Goal: Use online tool/utility: Utilize a website feature to perform a specific function

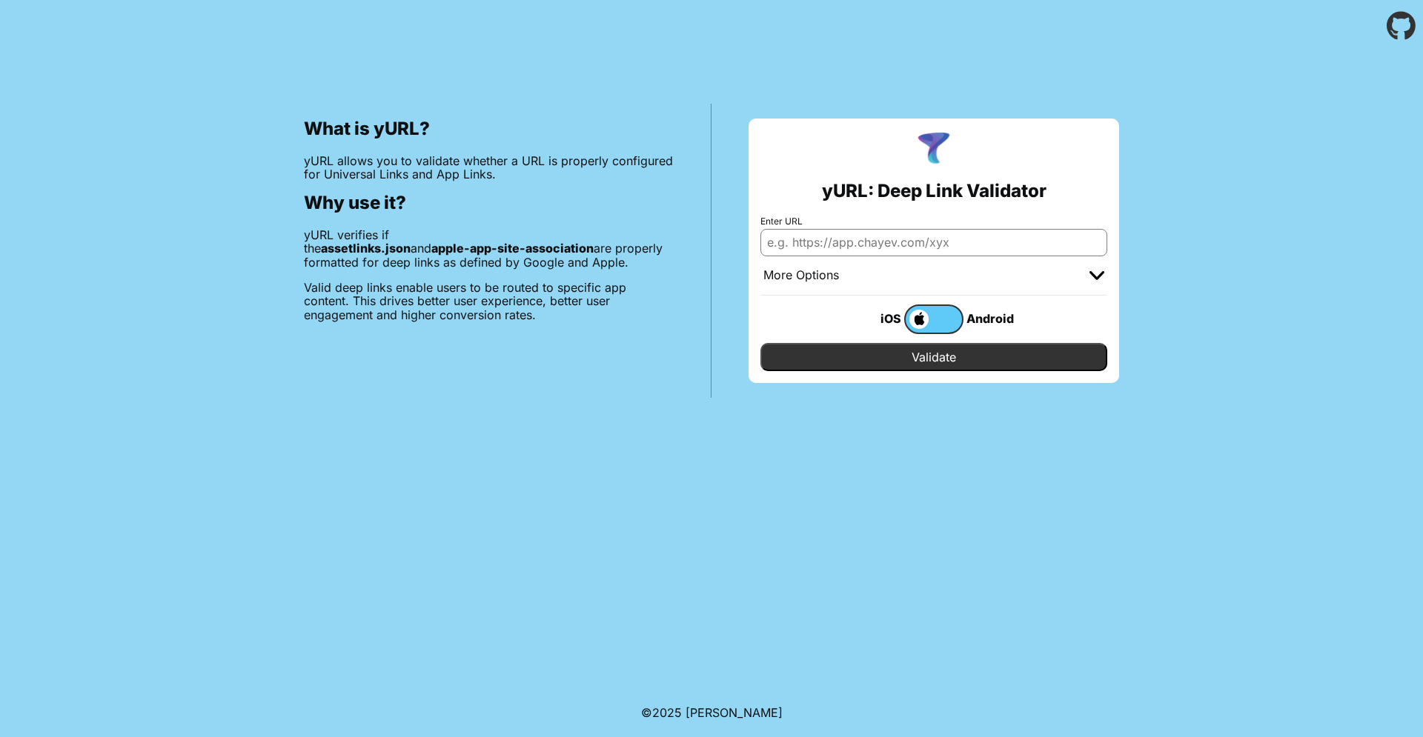
click at [825, 233] on input "Enter URL" at bounding box center [933, 242] width 347 height 27
paste input "[URL][DOMAIN_NAME]"
type input "[URL][DOMAIN_NAME]"
click at [881, 245] on input "Enter URL" at bounding box center [933, 242] width 347 height 27
paste input "[URL][DOMAIN_NAME]"
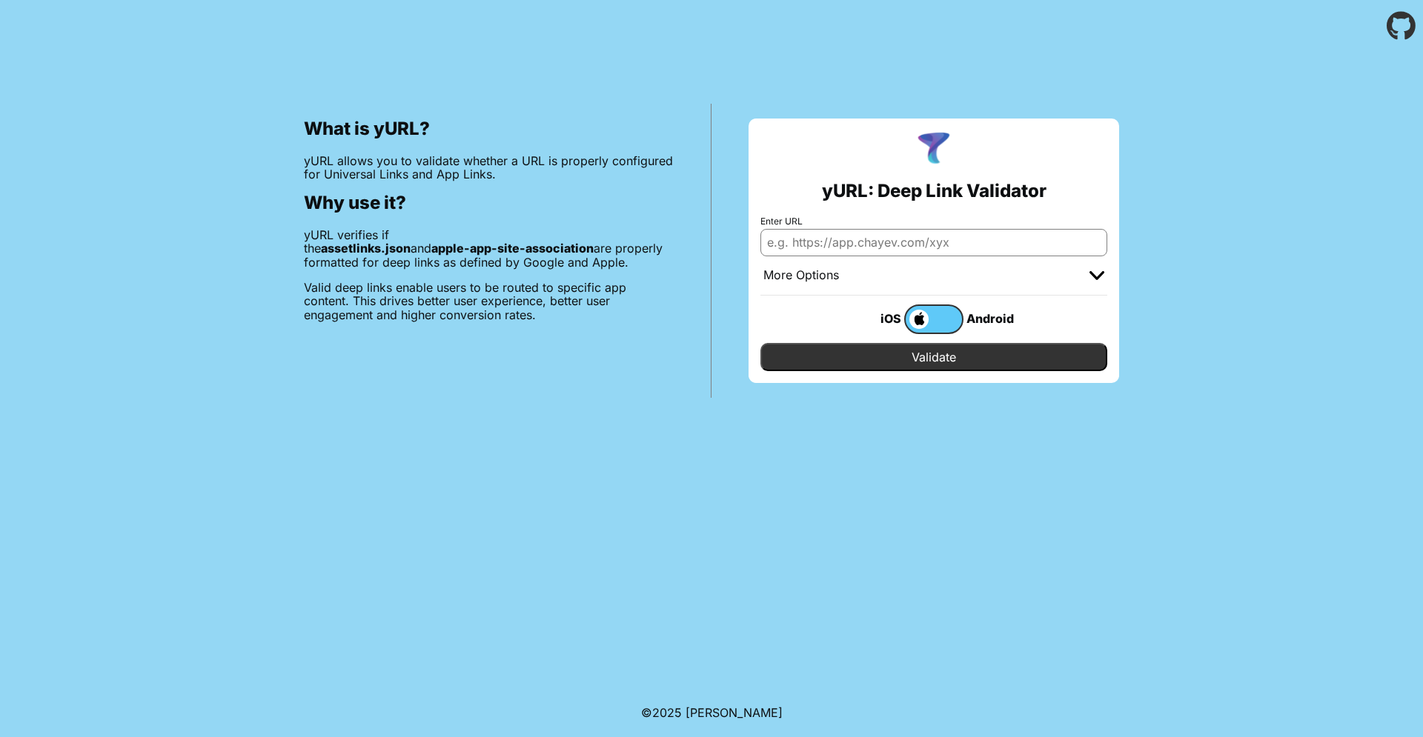
type input "[URL][DOMAIN_NAME]"
paste input "[URL][DOMAIN_NAME]"
type input "[URL][DOMAIN_NAME]"
click at [823, 365] on input "Validate" at bounding box center [933, 357] width 347 height 28
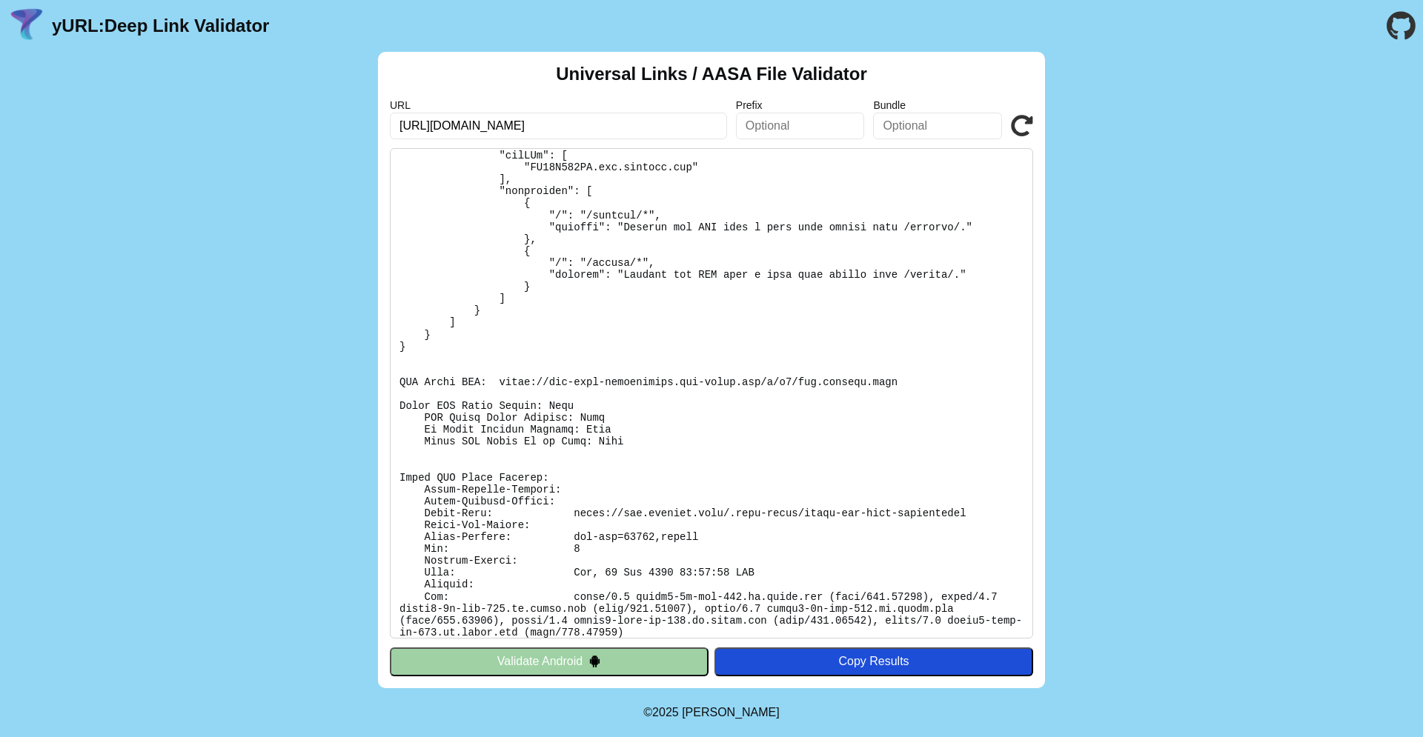
scroll to position [161, 0]
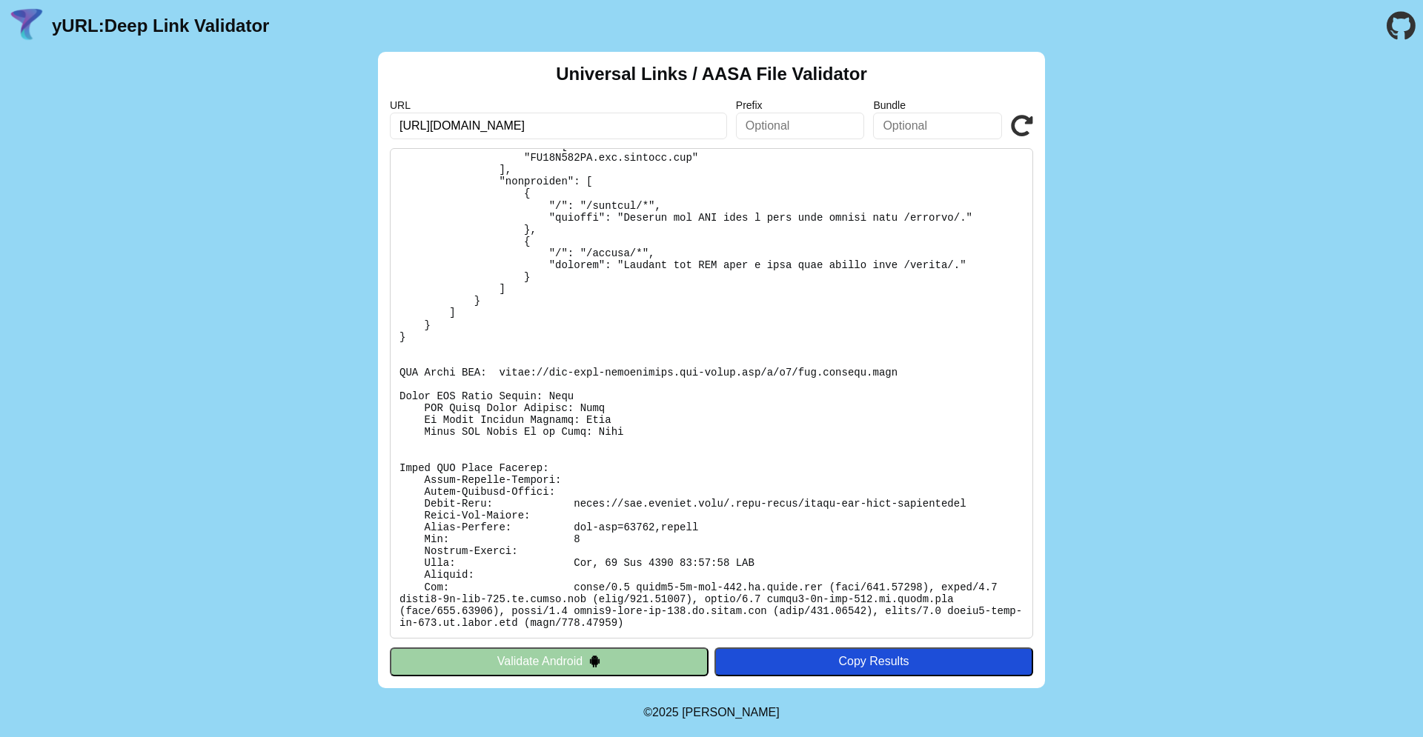
click at [907, 664] on div "Copy Results" at bounding box center [874, 661] width 304 height 13
click at [599, 191] on pre at bounding box center [711, 393] width 643 height 491
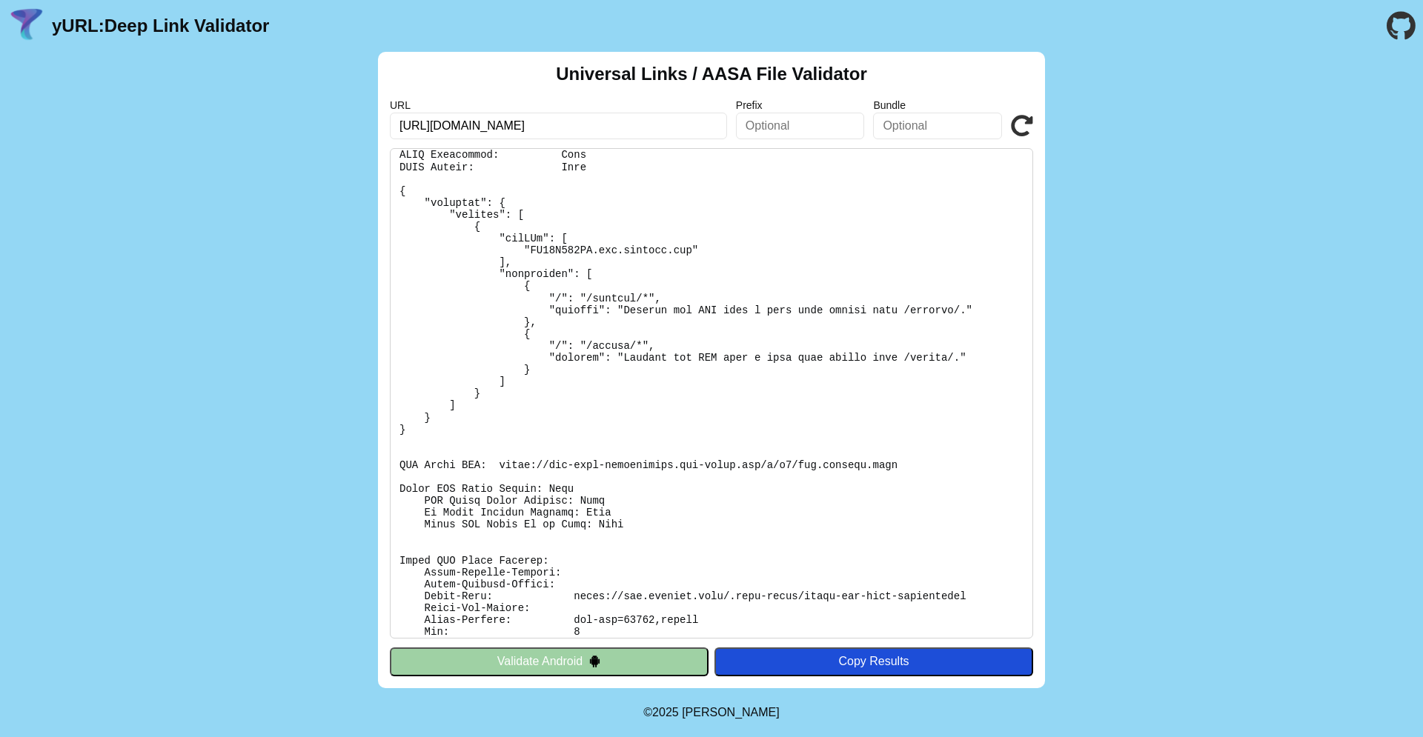
scroll to position [0, 0]
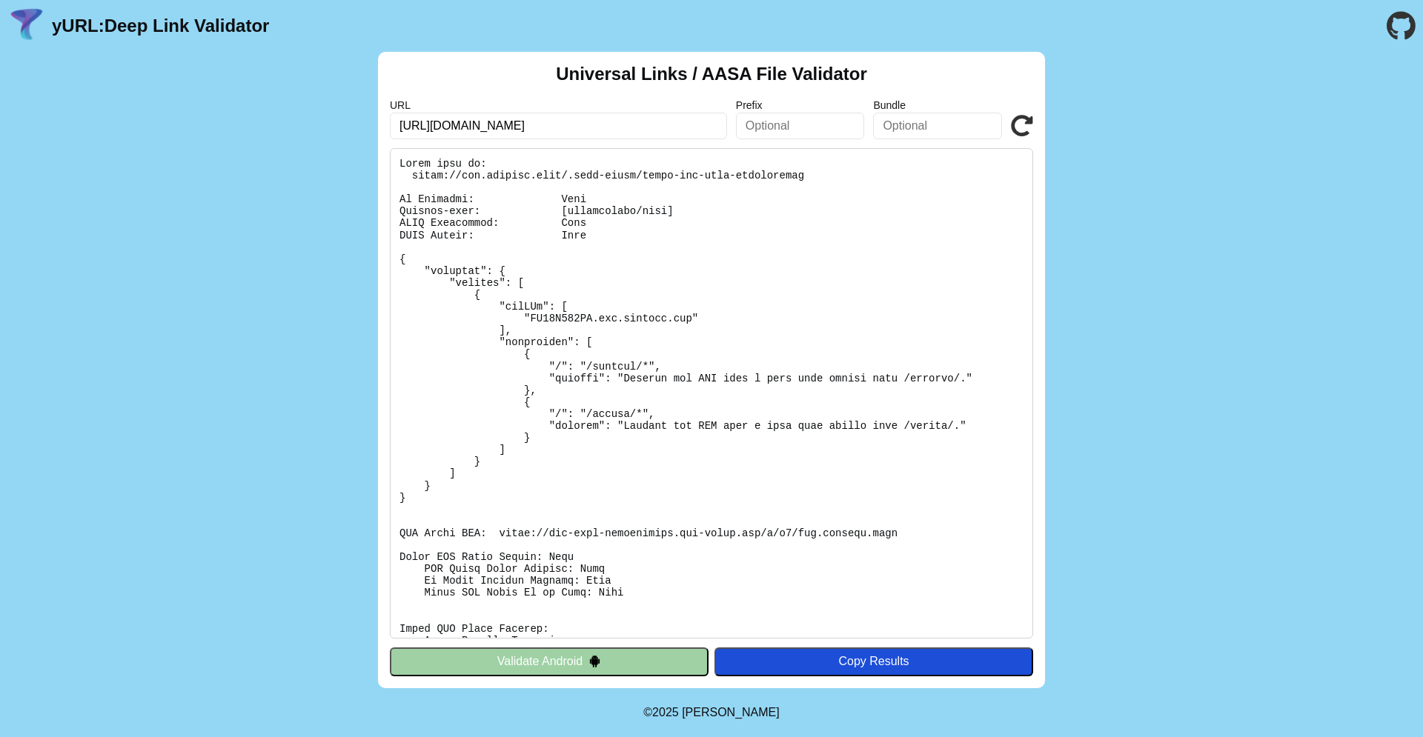
click at [891, 668] on div "Copy Results" at bounding box center [874, 661] width 304 height 13
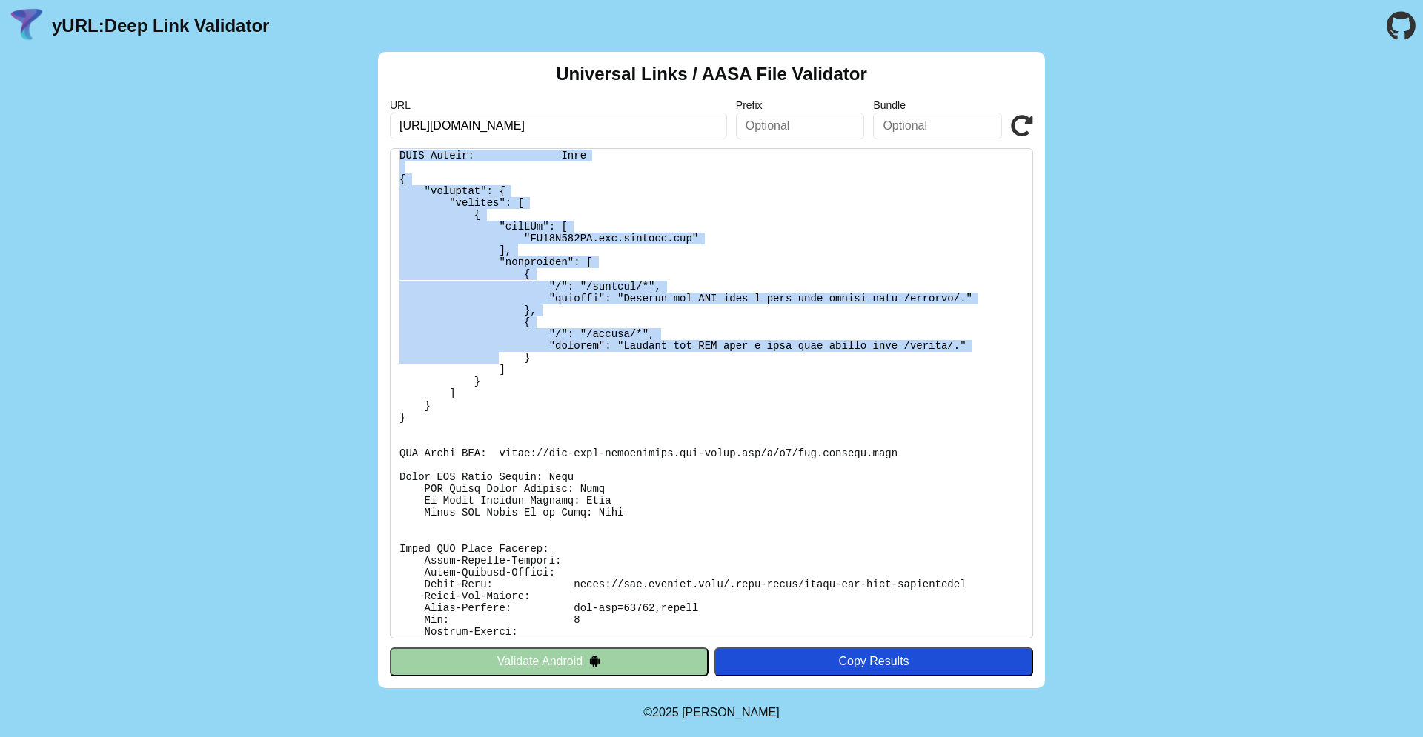
scroll to position [161, 0]
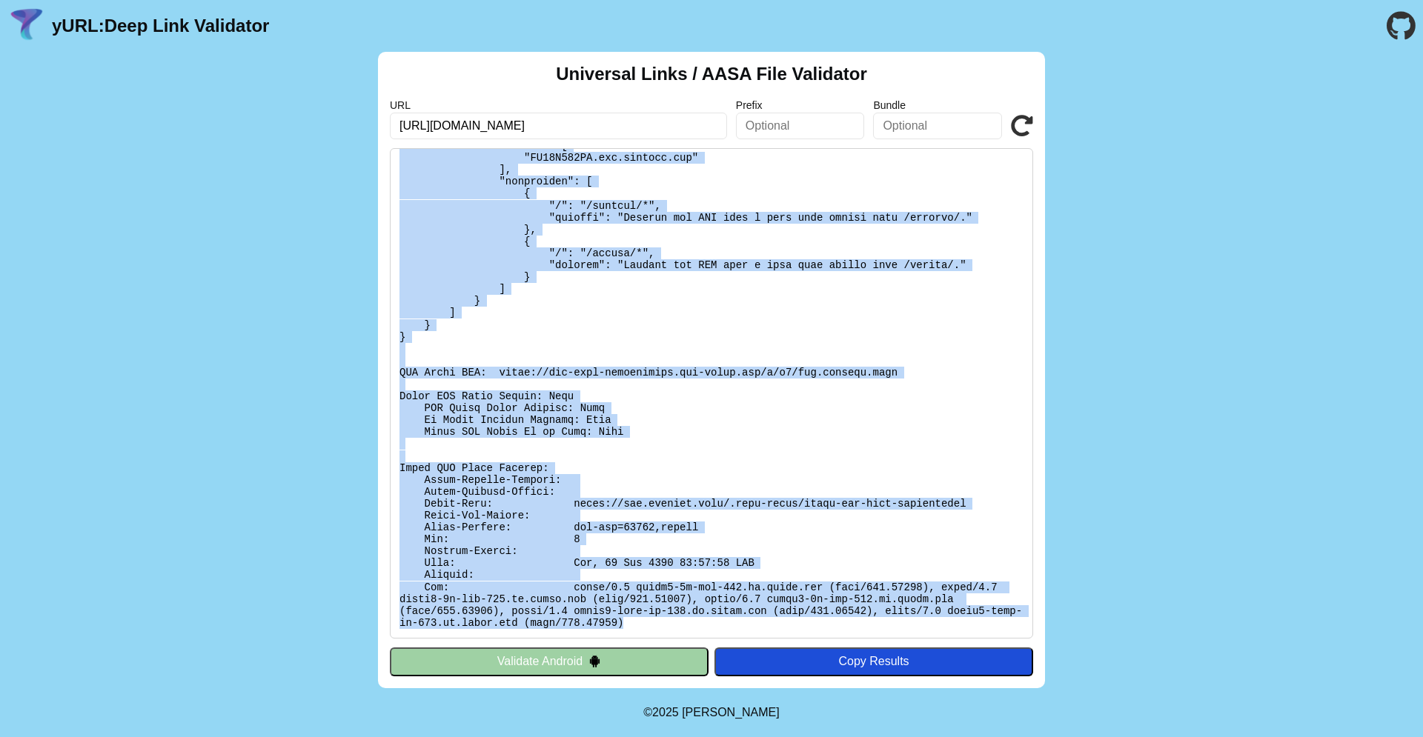
drag, startPoint x: 402, startPoint y: 161, endPoint x: 680, endPoint y: 624, distance: 540.2
click at [680, 624] on pre at bounding box center [711, 393] width 643 height 491
copy pre "Found file at: https://app.guideit.info/.well-known/apple-app-site-association …"
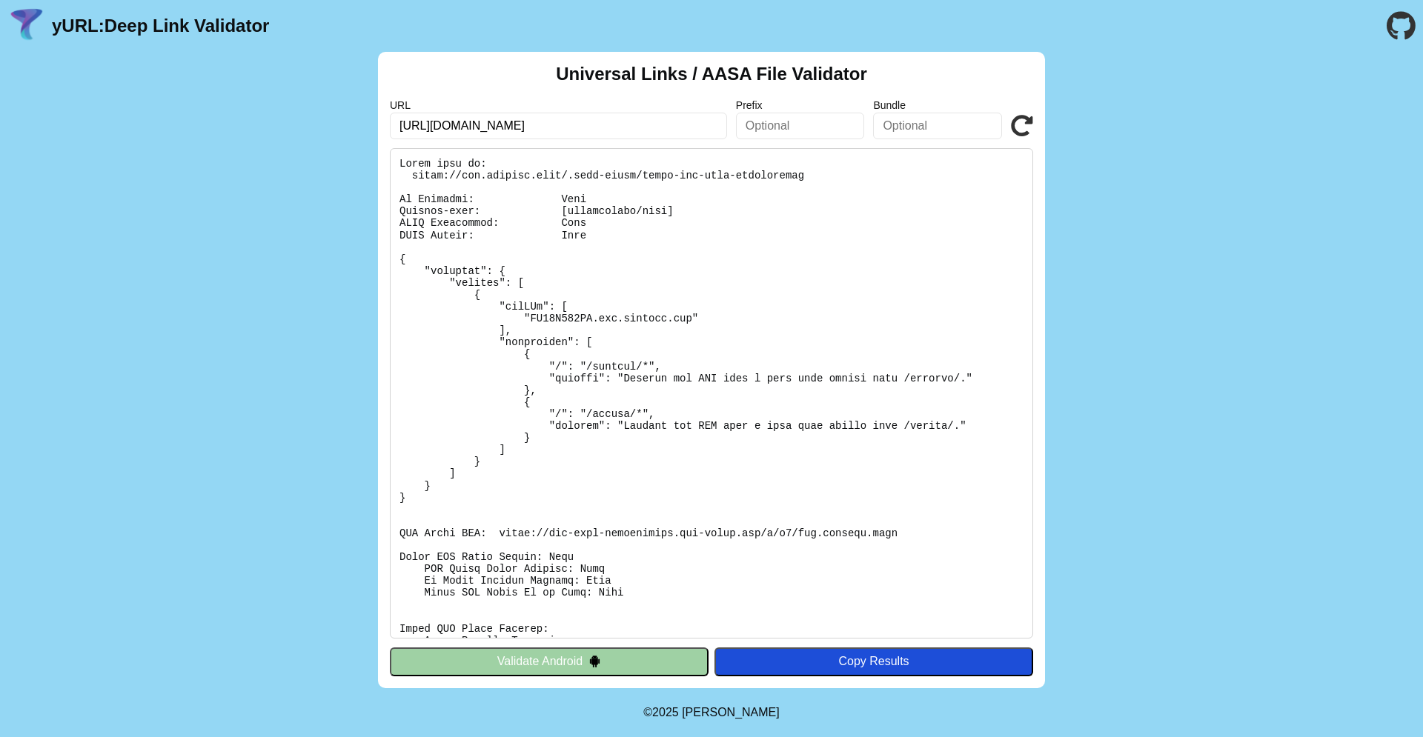
click at [1015, 111] on div "URL https://app.guideit.info/journey/asasasas Prefix Bundle Validate" at bounding box center [711, 119] width 643 height 40
click at [1016, 126] on icon at bounding box center [1022, 126] width 22 height 22
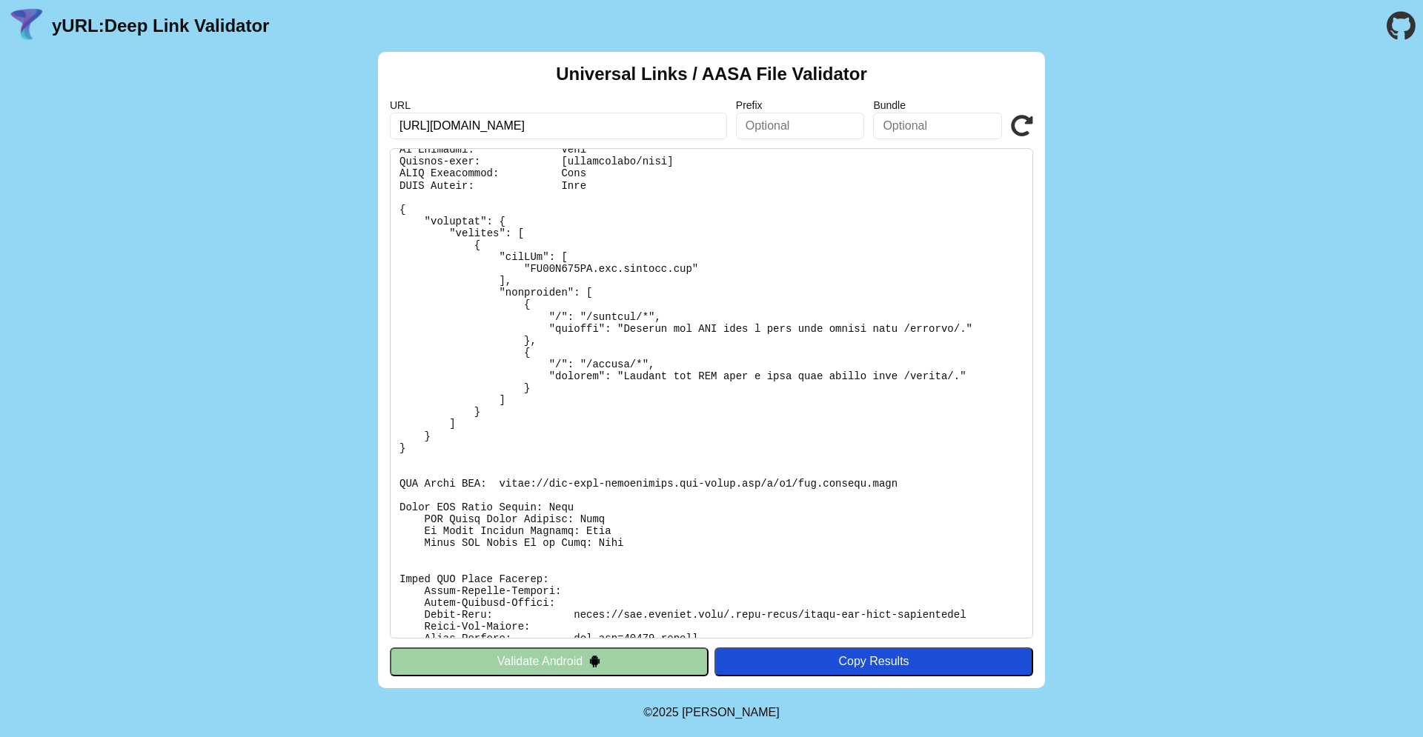
scroll to position [161, 0]
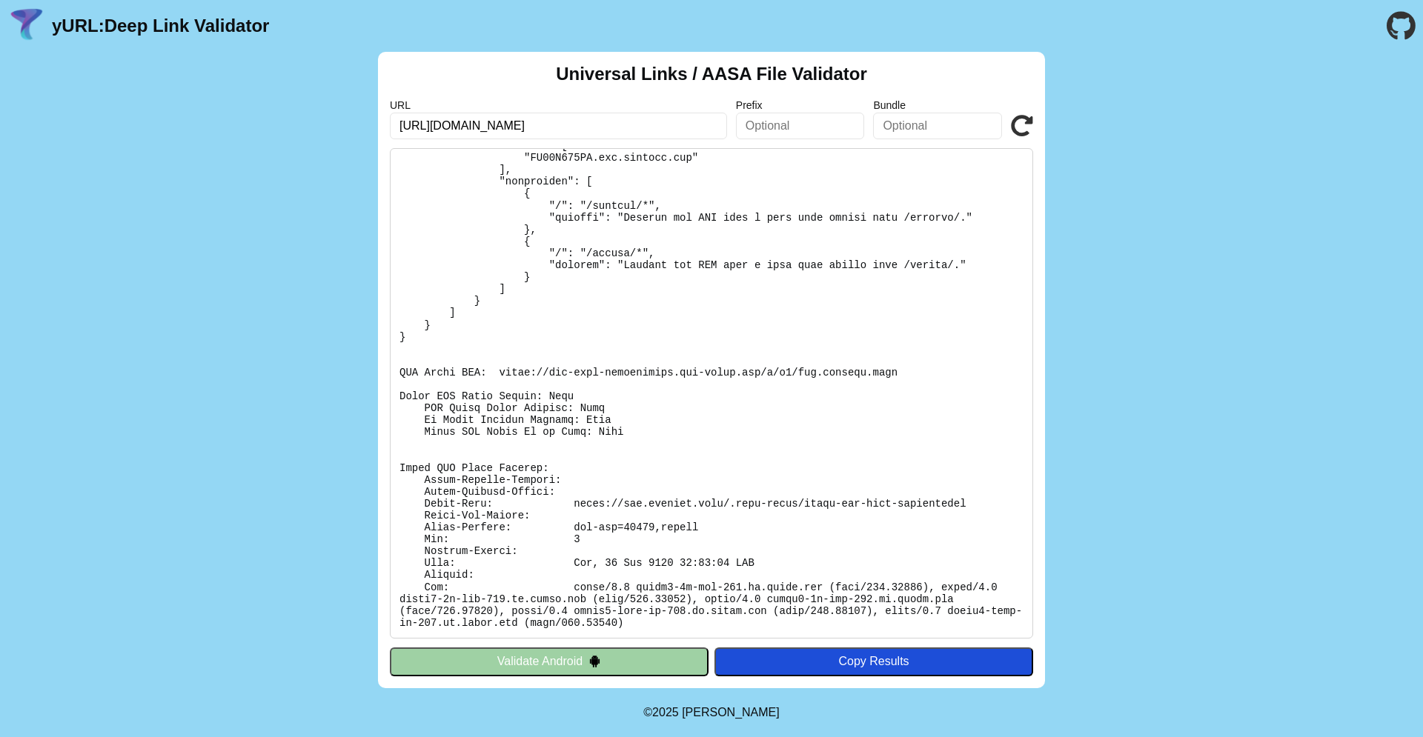
click at [503, 654] on button "Validate Android" at bounding box center [549, 662] width 319 height 28
